Goal: Information Seeking & Learning: Learn about a topic

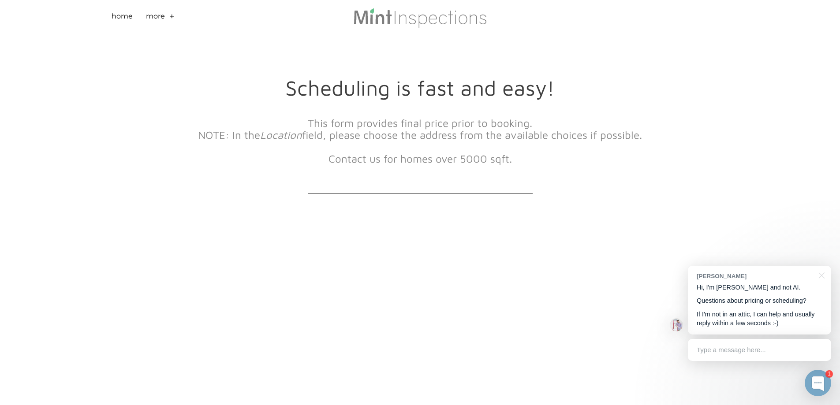
drag, startPoint x: 611, startPoint y: 189, endPoint x: 635, endPoint y: 194, distance: 24.8
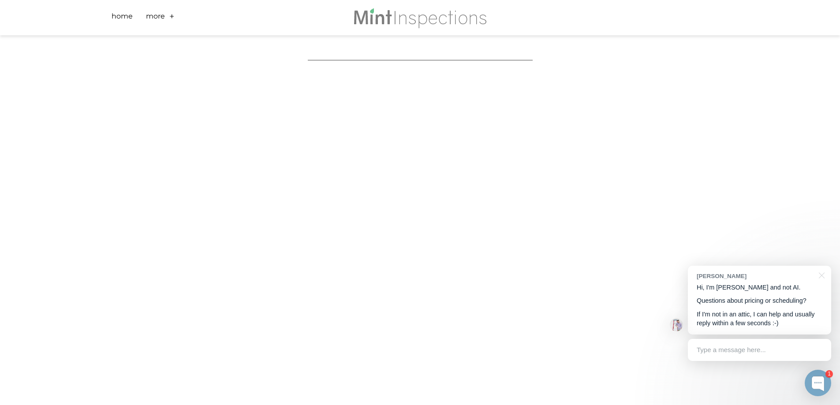
scroll to position [158, 0]
click at [742, 172] on div "Scheduling is fast and easy! This form provides final price prior to booking. N…" at bounding box center [420, 245] width 840 height 736
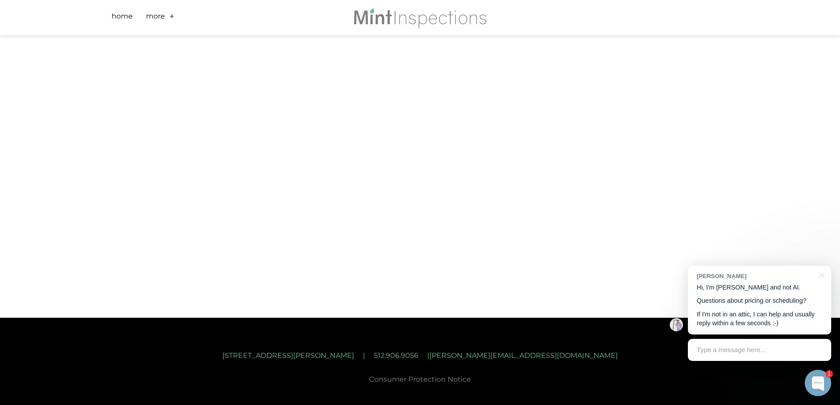
scroll to position [465, 0]
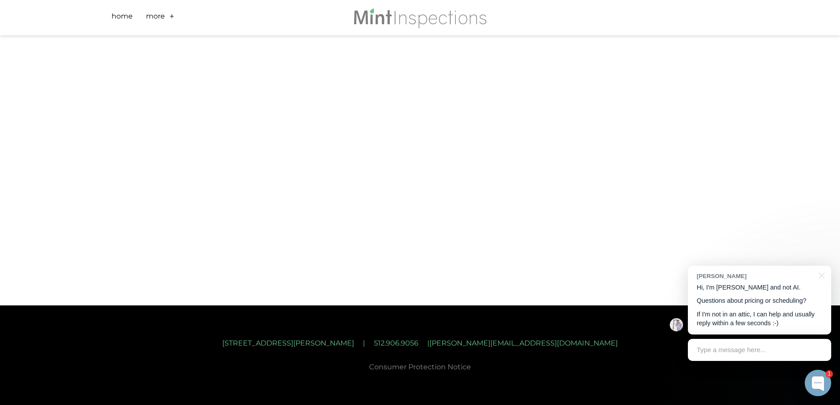
drag, startPoint x: 737, startPoint y: 212, endPoint x: 725, endPoint y: 218, distance: 13.4
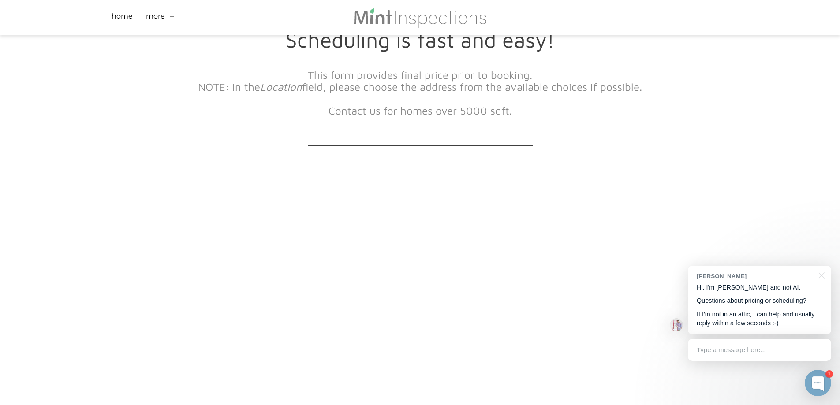
scroll to position [53, 0]
click at [808, 162] on div "Scheduling is fast and easy! This form provides final price prior to booking. N…" at bounding box center [420, 350] width 840 height 736
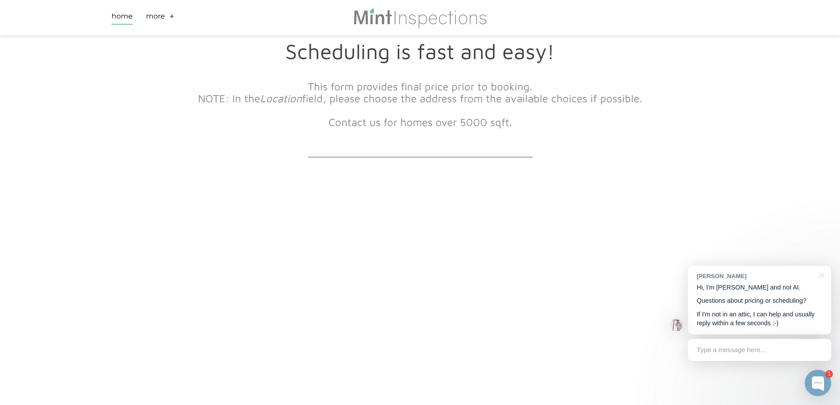
click at [120, 20] on link "Home" at bounding box center [122, 18] width 21 height 14
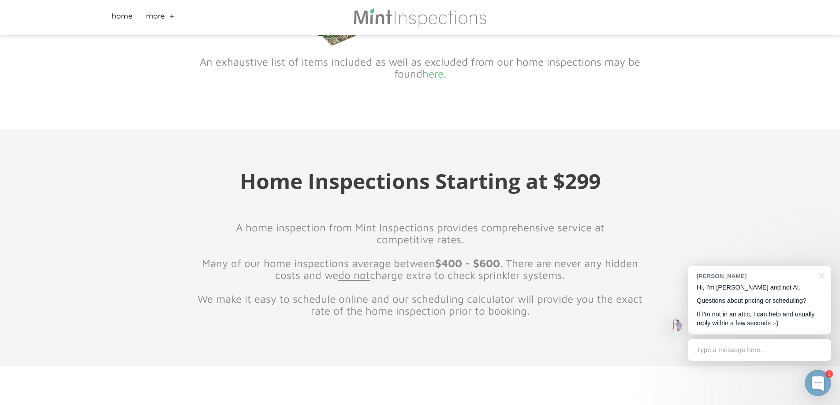
scroll to position [871, 0]
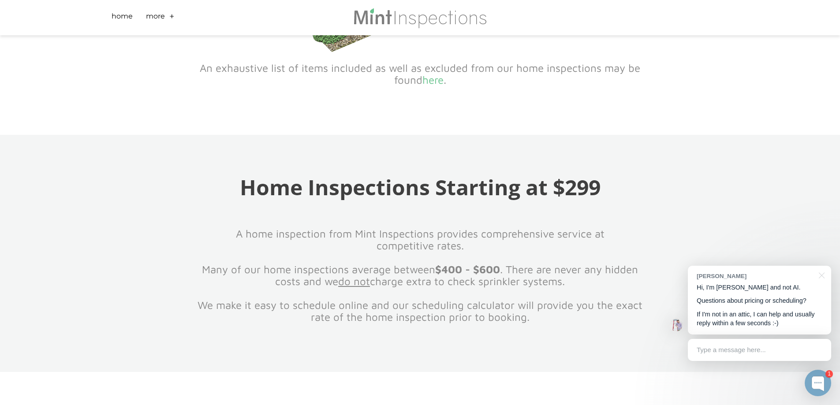
drag, startPoint x: 844, startPoint y: 38, endPoint x: 853, endPoint y: 105, distance: 68.0
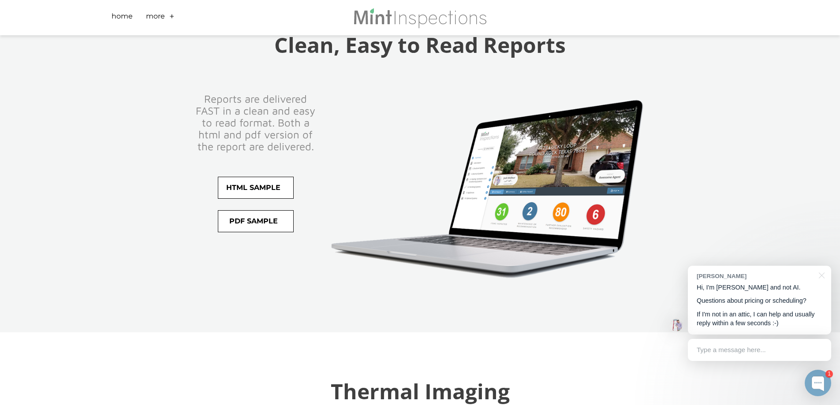
scroll to position [1886, 0]
click at [265, 210] on span "pdf sample" at bounding box center [255, 220] width 75 height 21
click at [253, 177] on span "HTML Sample" at bounding box center [255, 187] width 75 height 21
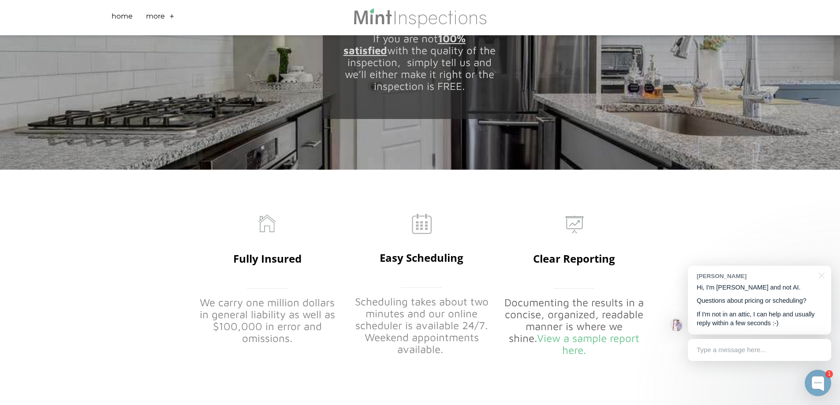
scroll to position [3967, 0]
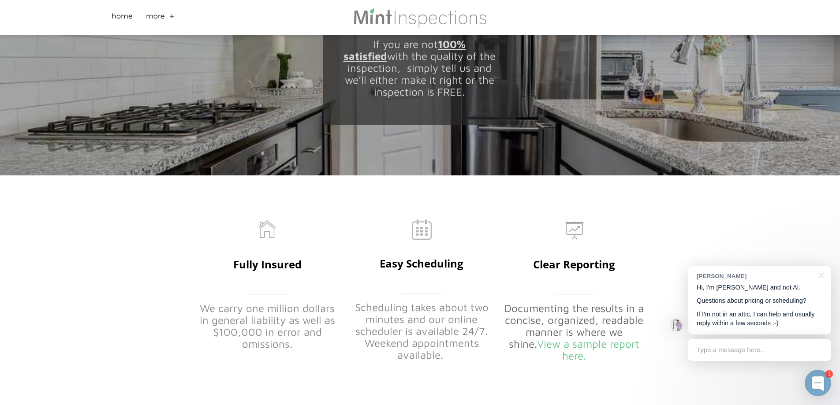
drag, startPoint x: 775, startPoint y: 158, endPoint x: 766, endPoint y: 160, distance: 9.9
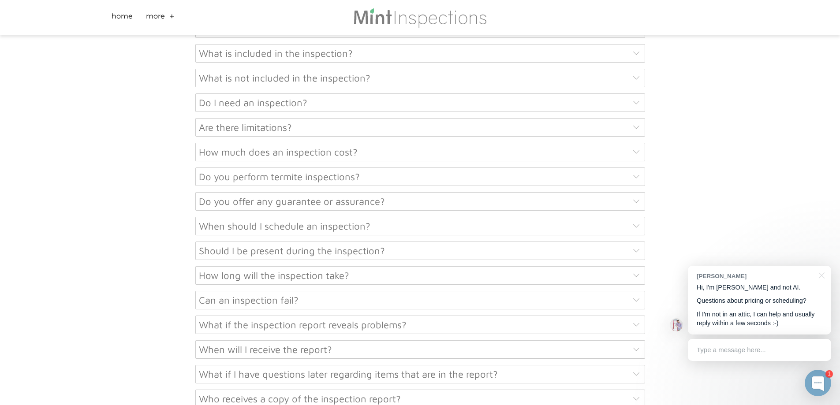
scroll to position [4433, 0]
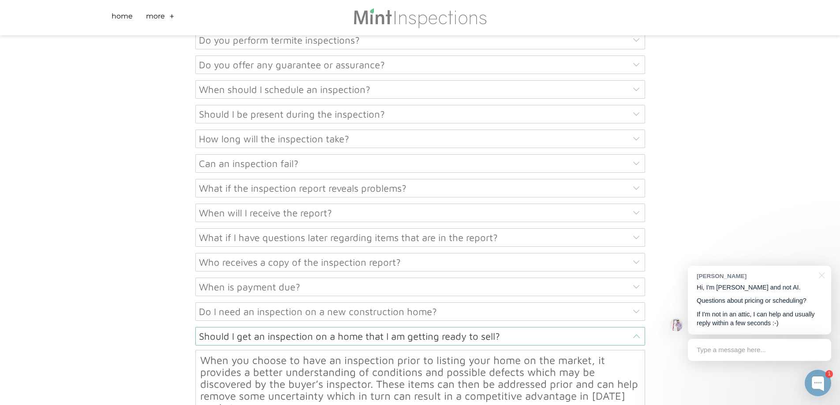
scroll to position [4565, 0]
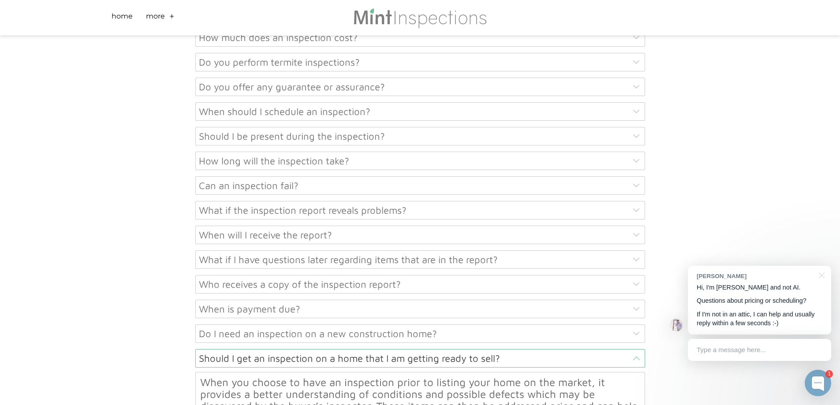
click at [361, 349] on div "Should I get an inspection on a home that I am getting ready to sell?" at bounding box center [420, 358] width 450 height 19
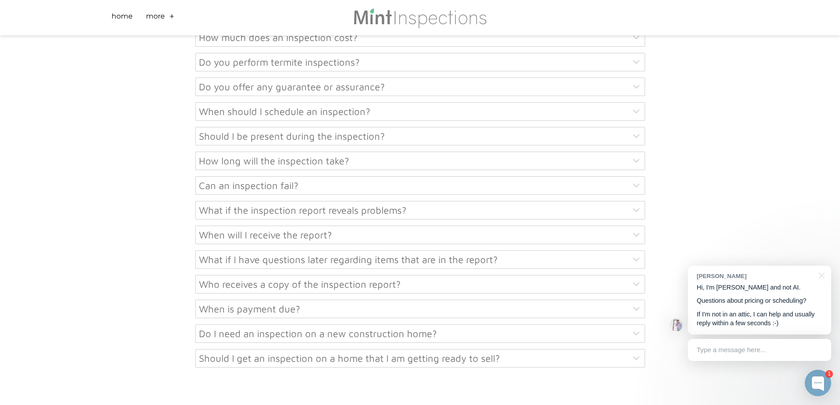
click at [261, 227] on div "What is a home inspection? A home inspection is a limited, visual survey and ba…" at bounding box center [420, 139] width 450 height 475
click at [629, 325] on div "Do I need an inspection on a new construction home?" at bounding box center [420, 334] width 450 height 19
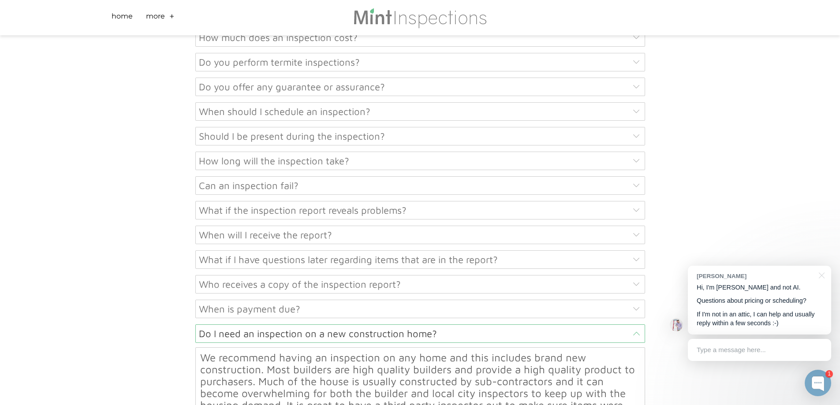
click at [638, 325] on div "Do I need an inspection on a new construction home?" at bounding box center [420, 334] width 450 height 19
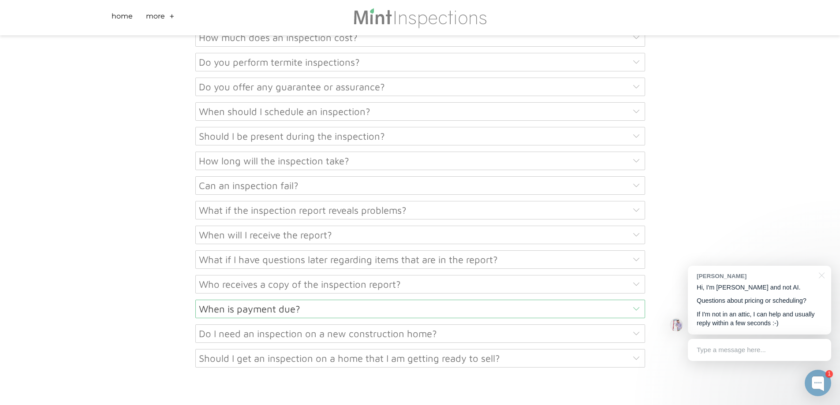
click at [634, 300] on div "When is payment due?" at bounding box center [420, 309] width 450 height 19
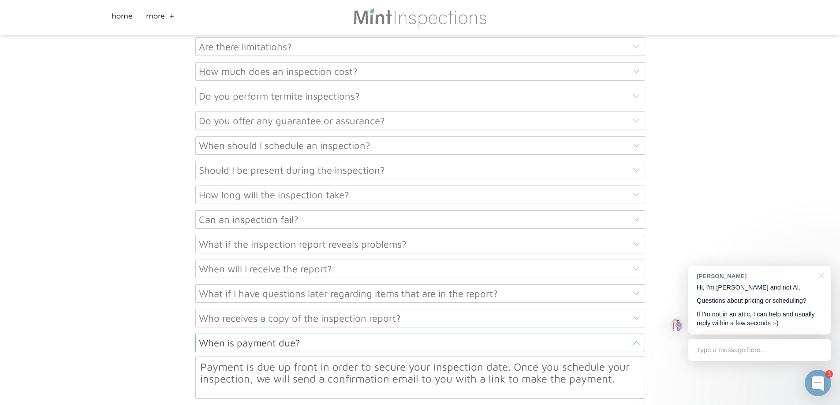
scroll to position [4477, 0]
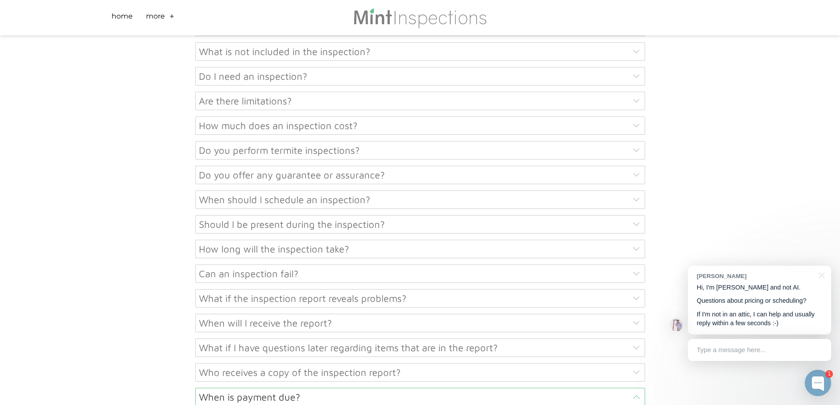
click at [634, 388] on div "When is payment due?" at bounding box center [420, 397] width 450 height 19
click at [371, 363] on div "Who receives a copy of the inspection report?" at bounding box center [420, 372] width 450 height 19
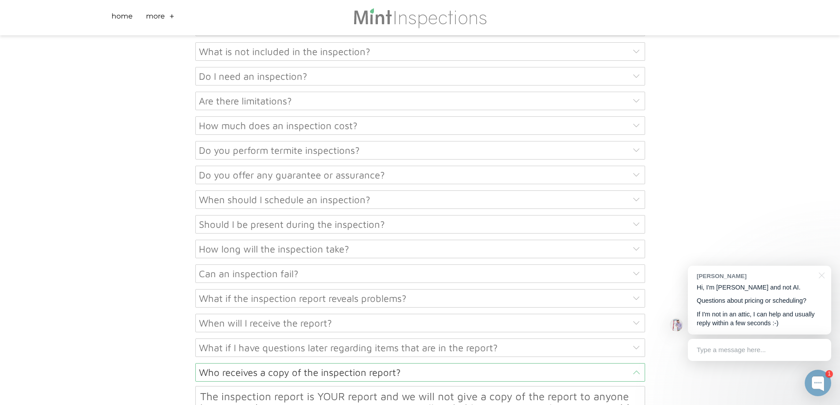
click at [641, 363] on div "Who receives a copy of the inspection report?" at bounding box center [420, 372] width 450 height 19
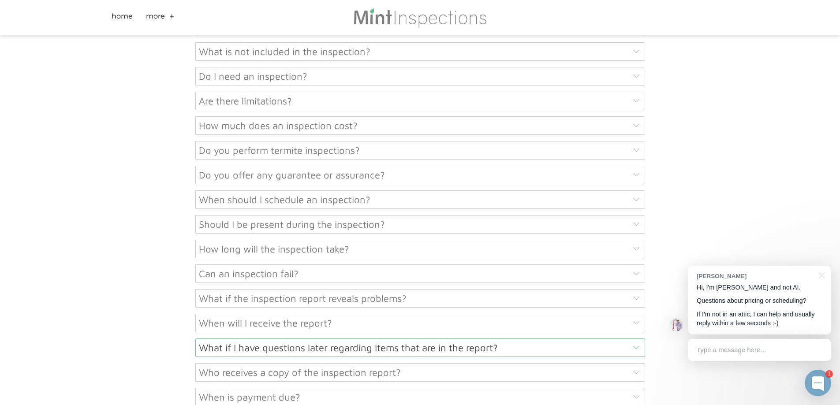
click at [469, 339] on div "What if I have questions later regarding items that are in the report?" at bounding box center [420, 348] width 450 height 19
click at [638, 346] on polyline at bounding box center [636, 348] width 7 height 4
click at [638, 314] on div "When will I receive the report?" at bounding box center [420, 323] width 450 height 19
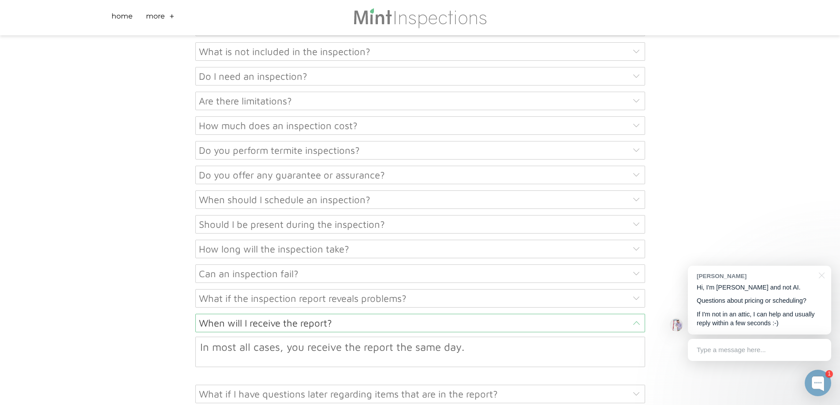
click at [638, 314] on div "When will I receive the report?" at bounding box center [420, 323] width 450 height 19
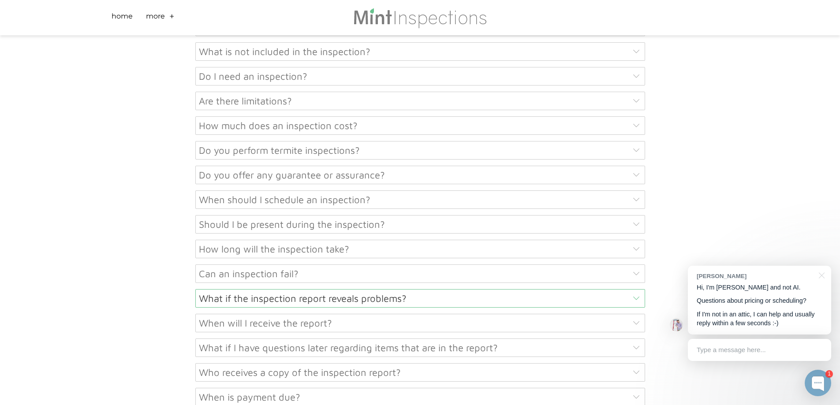
click at [638, 296] on icon at bounding box center [636, 298] width 7 height 4
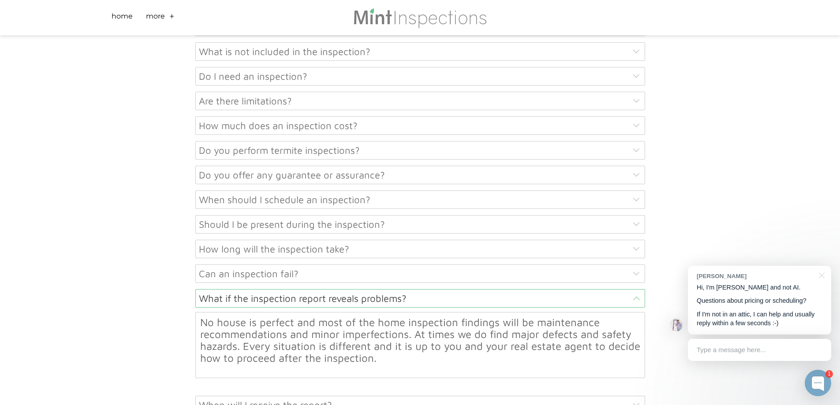
click at [631, 289] on div "What if the inspection report reveals problems?" at bounding box center [420, 298] width 450 height 19
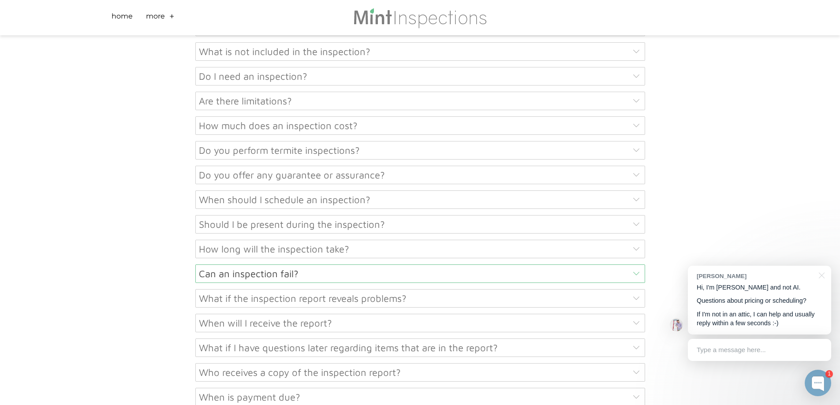
click at [635, 265] on div "Can an inspection fail?" at bounding box center [420, 274] width 450 height 19
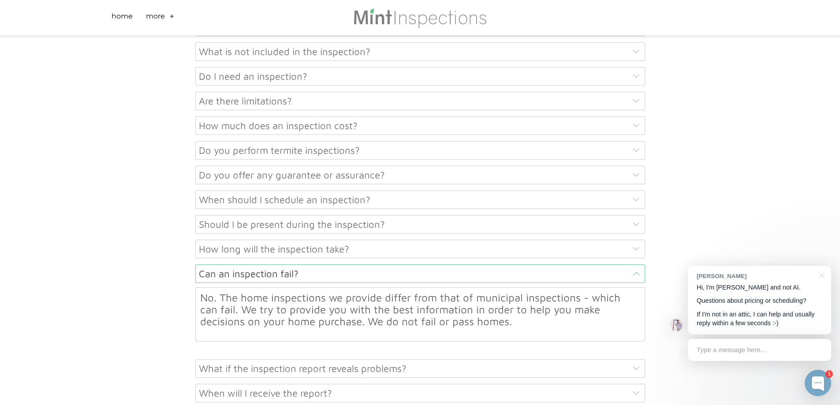
click at [804, 170] on div "Fully Insured We carry one million dollars in general liability as well as $100…" at bounding box center [420, 265] width 840 height 1201
click at [747, 163] on div "Fully Insured We carry one million dollars in general liability as well as $100…" at bounding box center [420, 265] width 840 height 1201
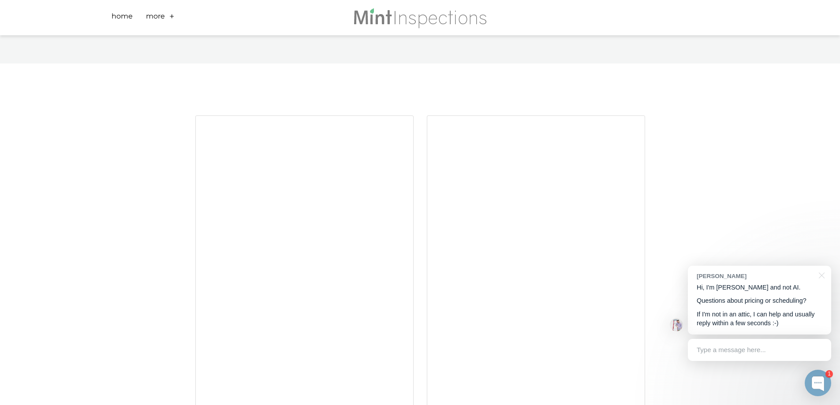
scroll to position [2985, 0]
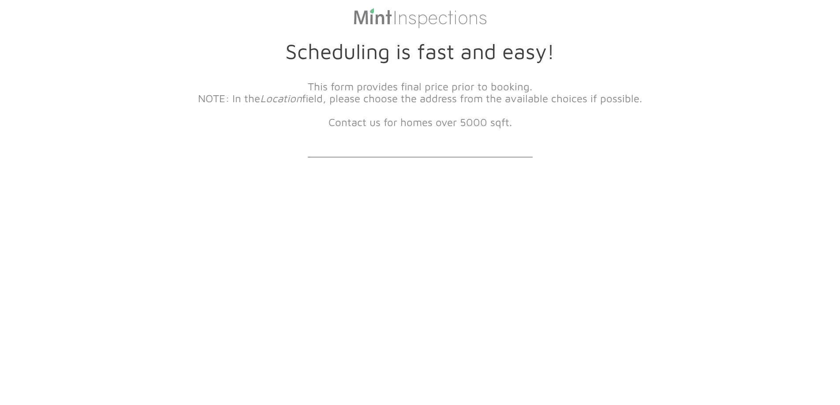
scroll to position [44, 0]
